Goal: Information Seeking & Learning: Check status

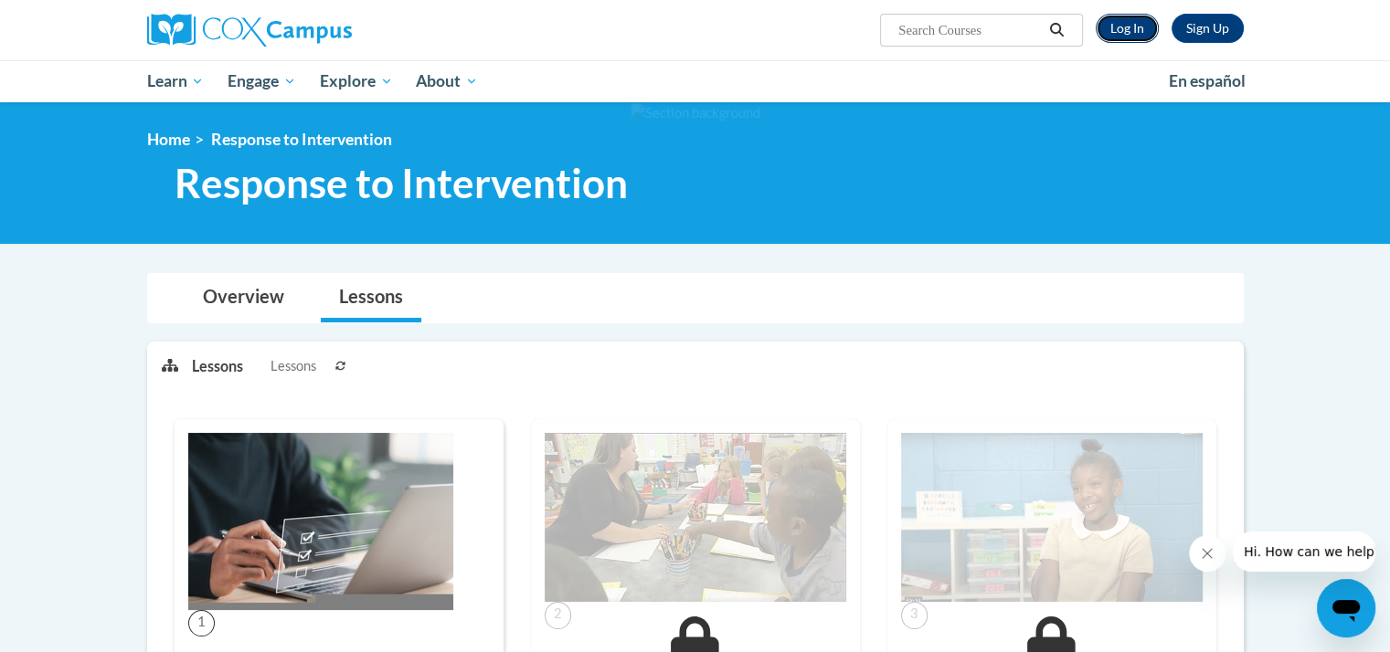
click at [1126, 17] on link "Log In" at bounding box center [1127, 28] width 63 height 29
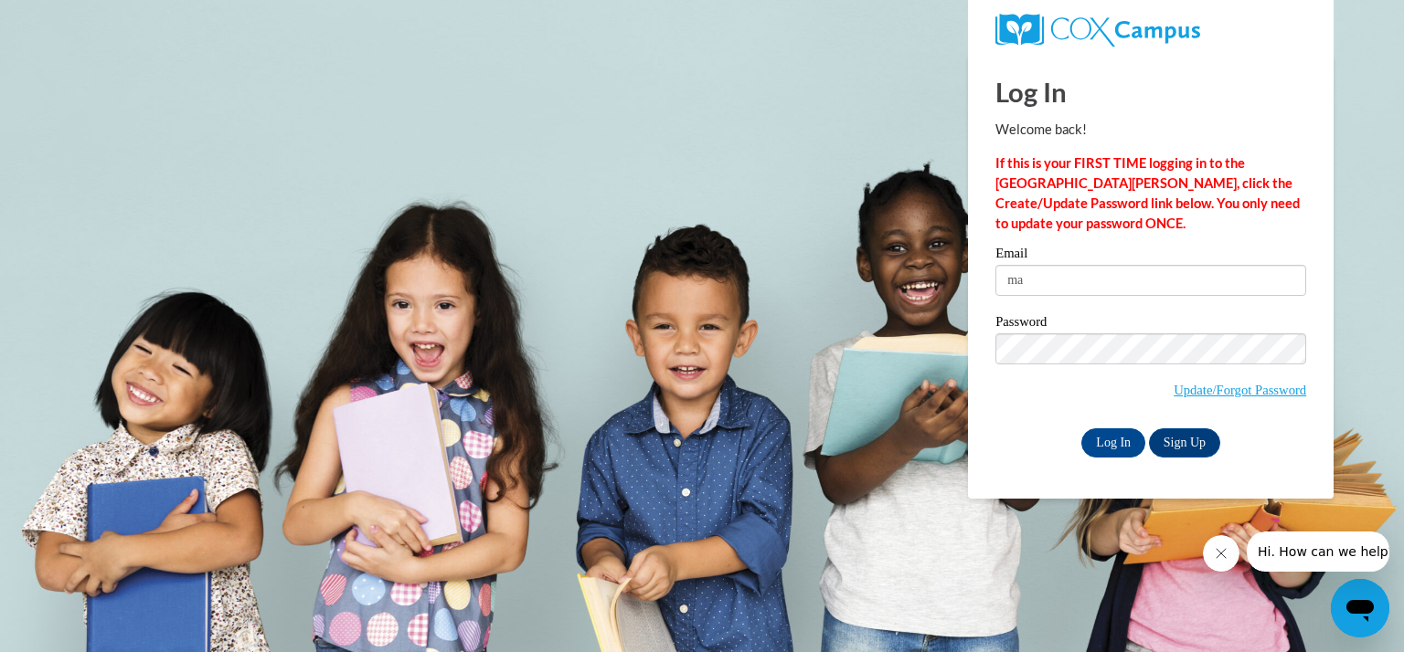
type input "m"
type input "vandykem@kmsd.edu"
click at [1081, 429] on input "Log In" at bounding box center [1113, 443] width 64 height 29
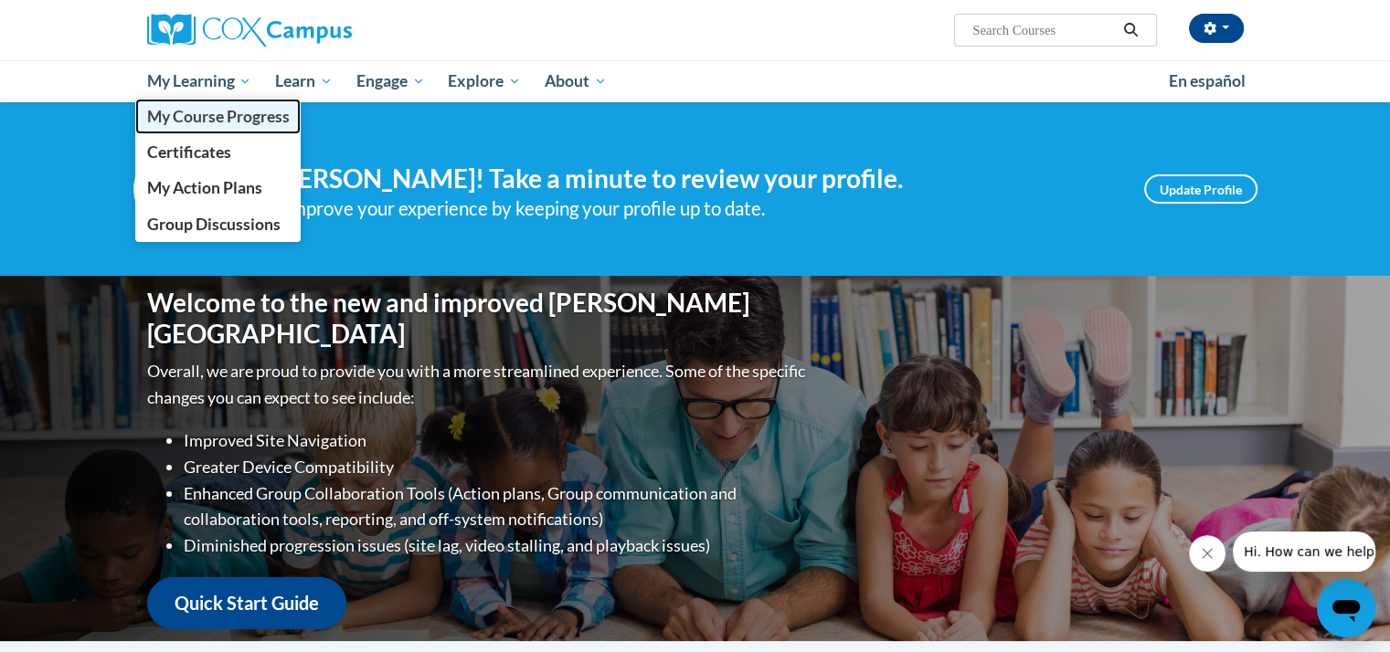
click at [209, 119] on span "My Course Progress" at bounding box center [217, 116] width 143 height 19
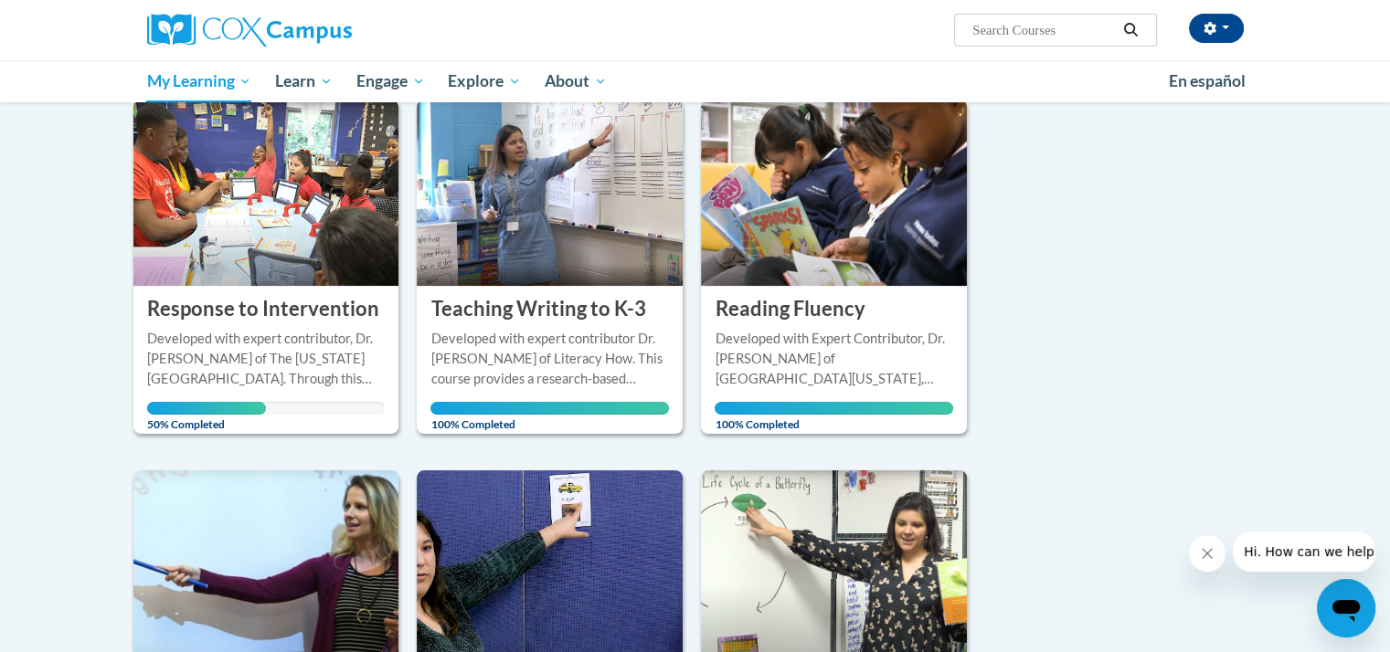
scroll to position [245, 0]
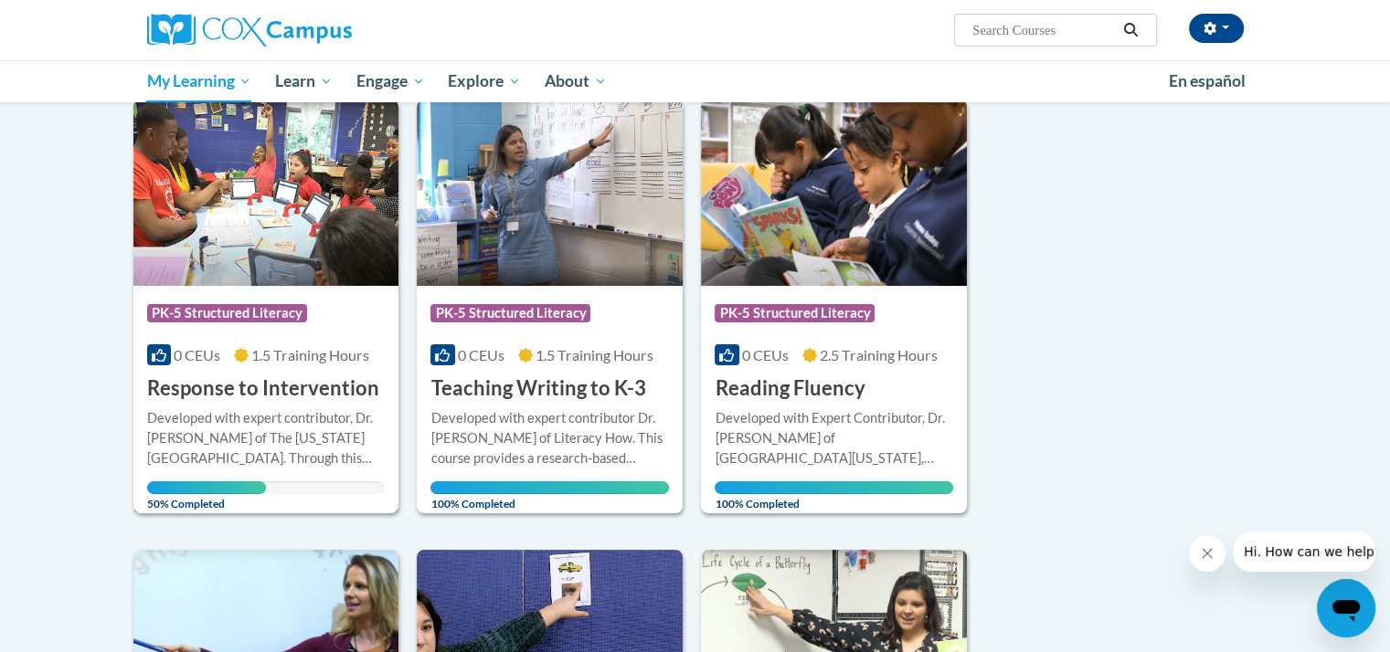
click at [329, 270] on img at bounding box center [266, 193] width 266 height 186
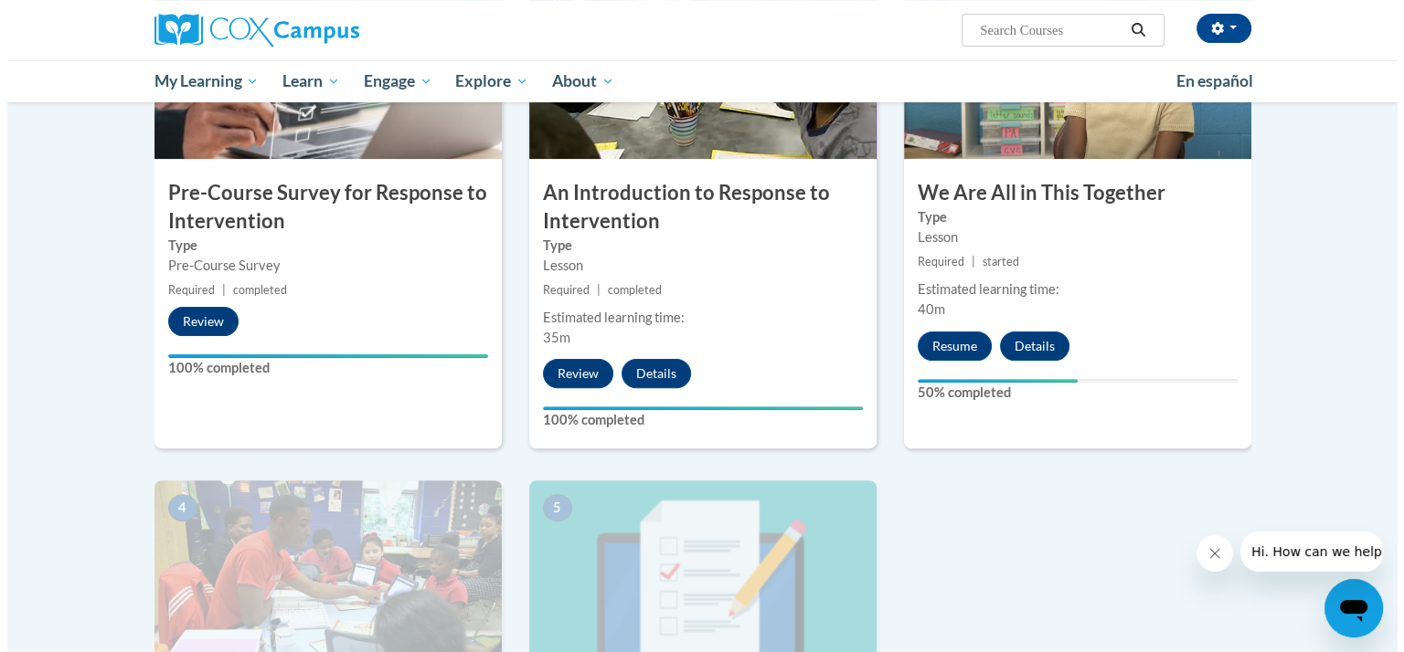
scroll to position [507, 0]
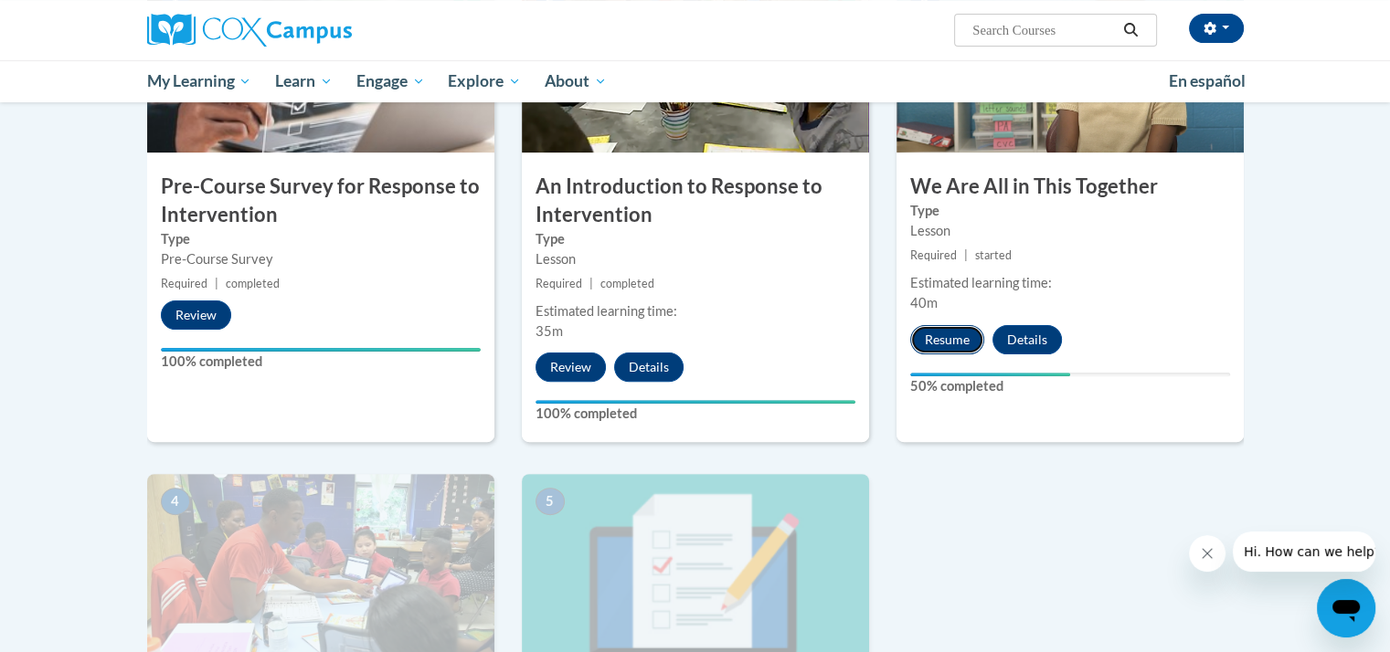
click at [963, 341] on button "Resume" at bounding box center [947, 339] width 74 height 29
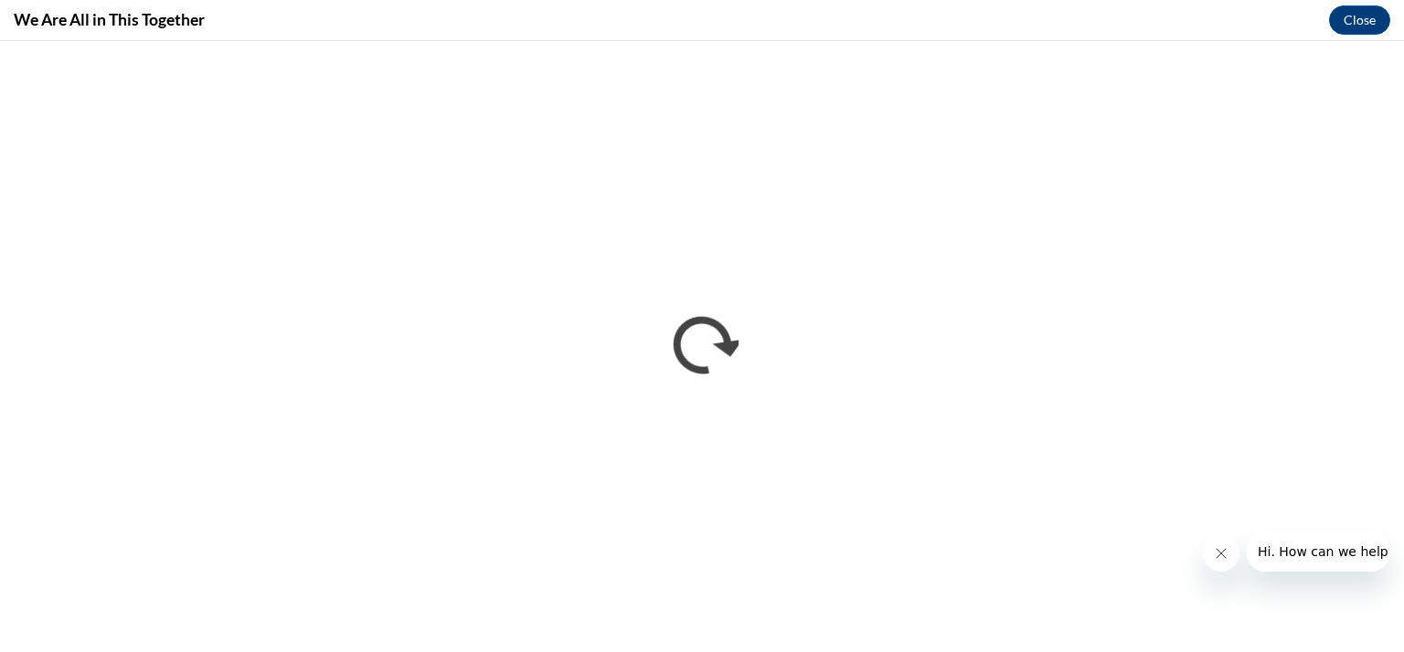
scroll to position [0, 0]
